Goal: Task Accomplishment & Management: Manage account settings

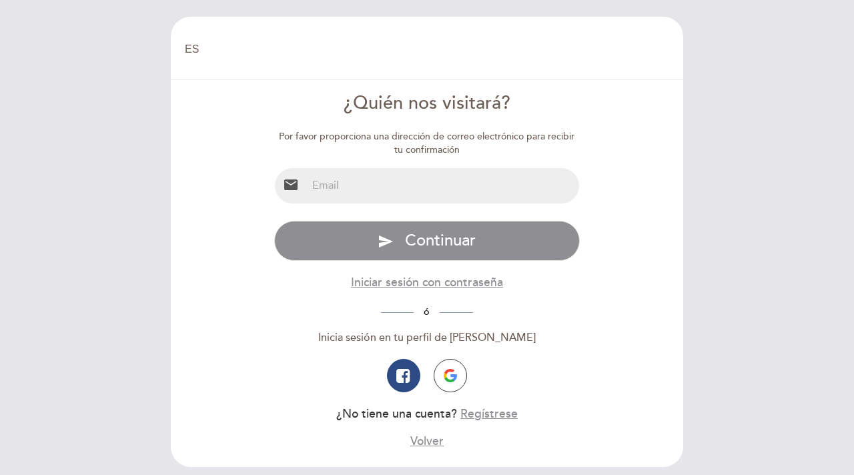
select select "es"
click at [395, 182] on input "email" at bounding box center [443, 185] width 273 height 35
type input "[EMAIL_ADDRESS][DOMAIN_NAME]"
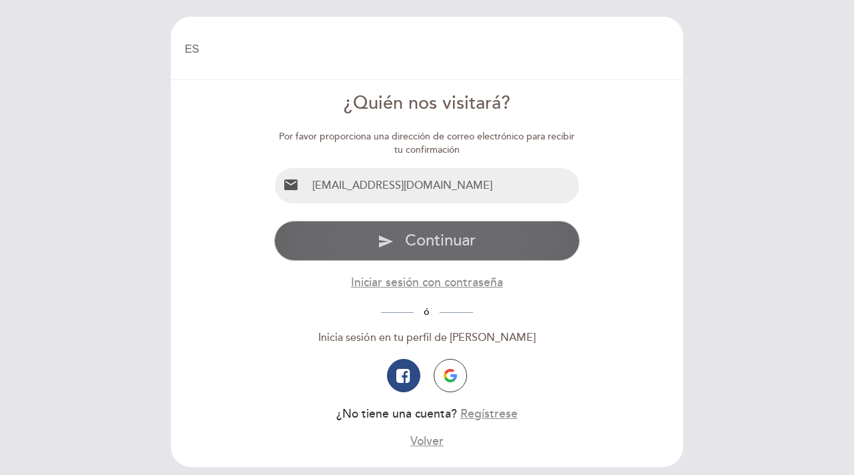
click at [407, 249] on span "Continuar" at bounding box center [440, 240] width 71 height 19
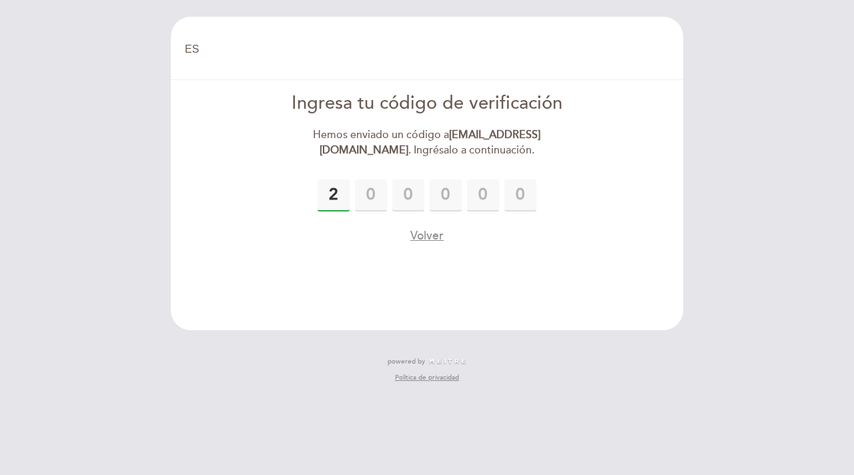
type input "2"
click at [369, 204] on input "9" at bounding box center [371, 196] width 32 height 32
type input "6"
type input "9"
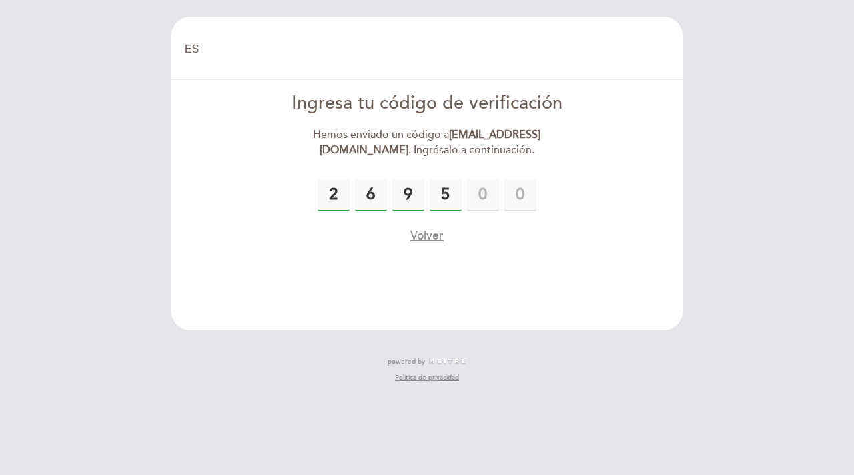
type input "5"
type input "2"
type input "7"
